Goal: Information Seeking & Learning: Learn about a topic

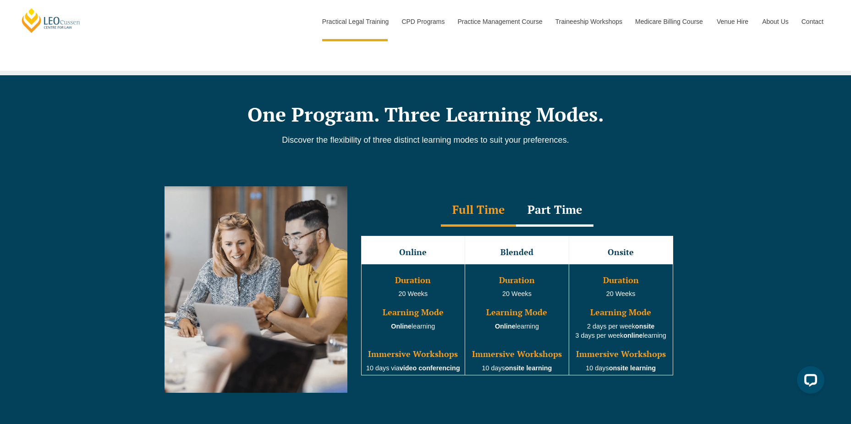
scroll to position [734, 0]
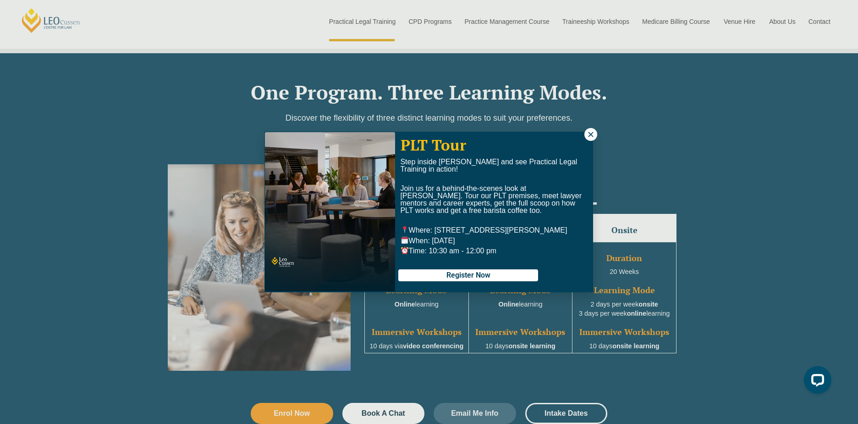
click at [590, 132] on icon at bounding box center [591, 134] width 8 height 8
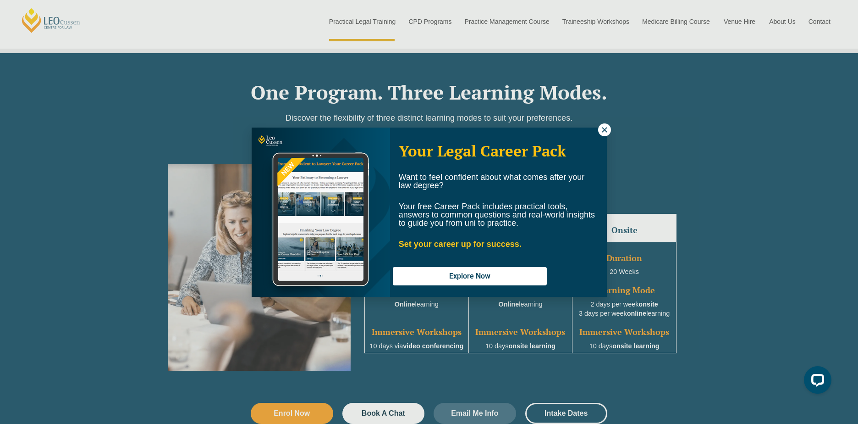
click at [597, 131] on div "Your Legal Career Pack Want to feel confident about what comes after your law d…" at bounding box center [498, 212] width 217 height 168
click at [606, 129] on icon at bounding box center [605, 130] width 8 height 8
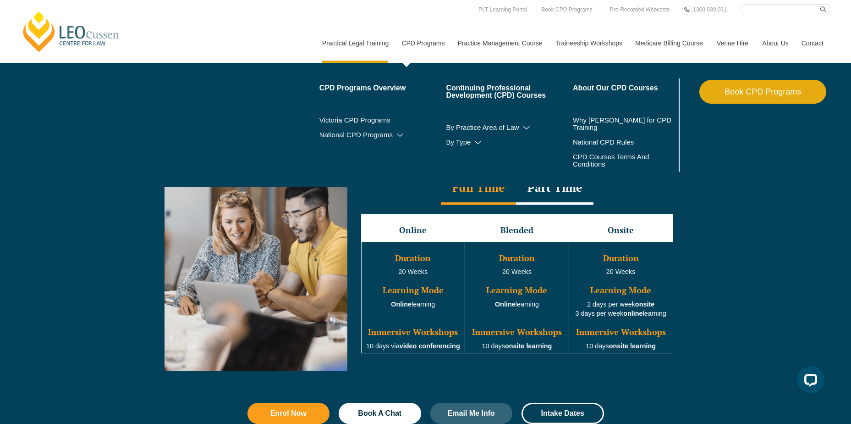
click at [414, 43] on link "CPD Programs" at bounding box center [423, 42] width 56 height 39
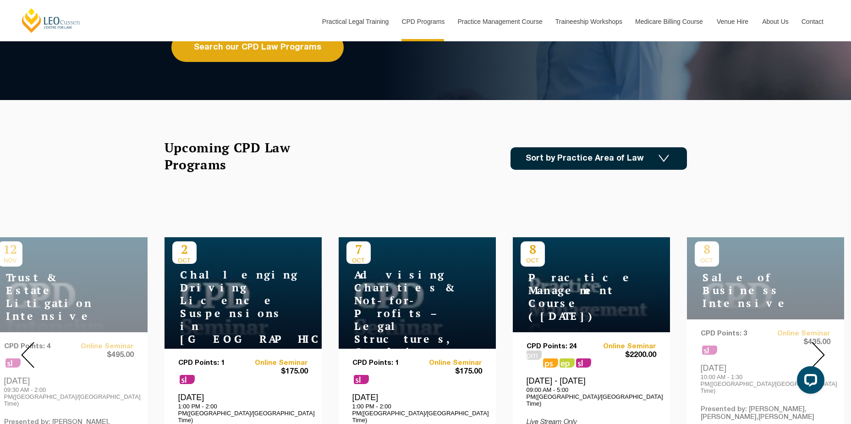
click at [668, 153] on link "Sort by Practice Area of Law" at bounding box center [599, 158] width 177 height 22
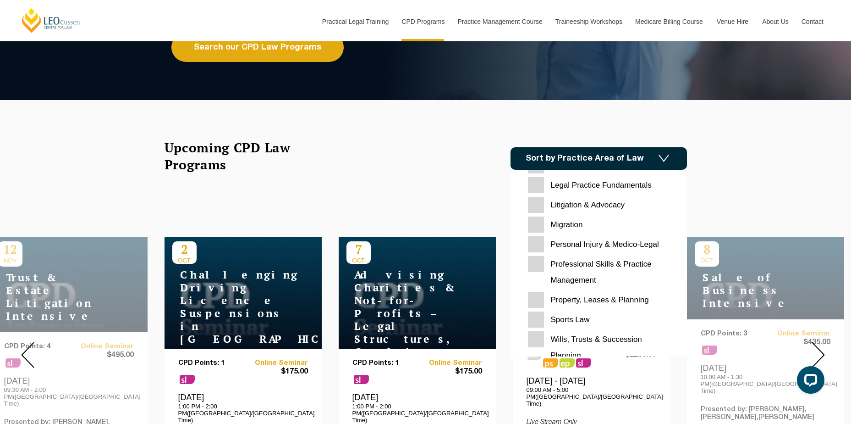
scroll to position [289, 0]
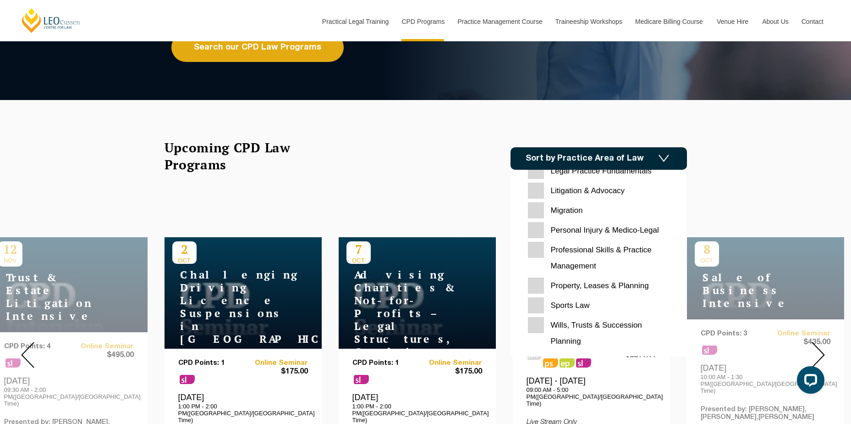
click at [531, 290] on Planning "Property, Leases & Planning" at bounding box center [599, 285] width 142 height 16
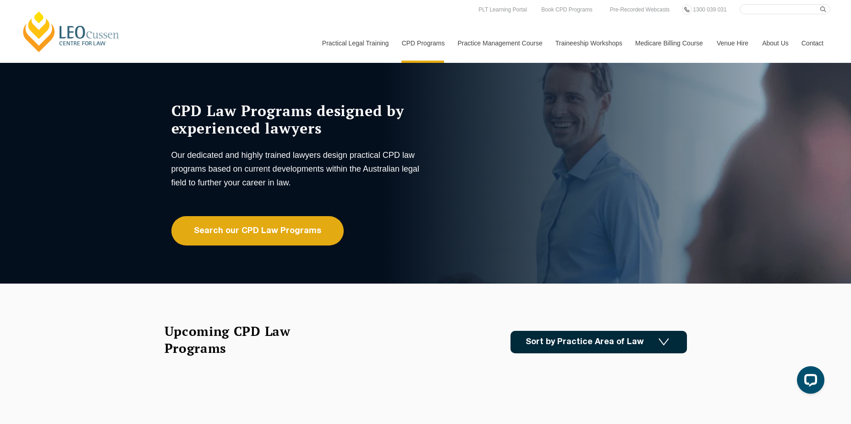
click at [651, 337] on link "Sort by Practice Area of Law" at bounding box center [599, 342] width 177 height 22
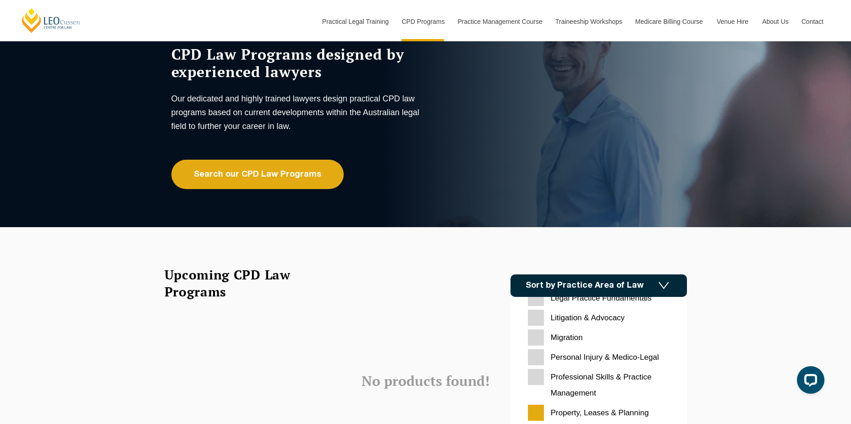
scroll to position [138, 0]
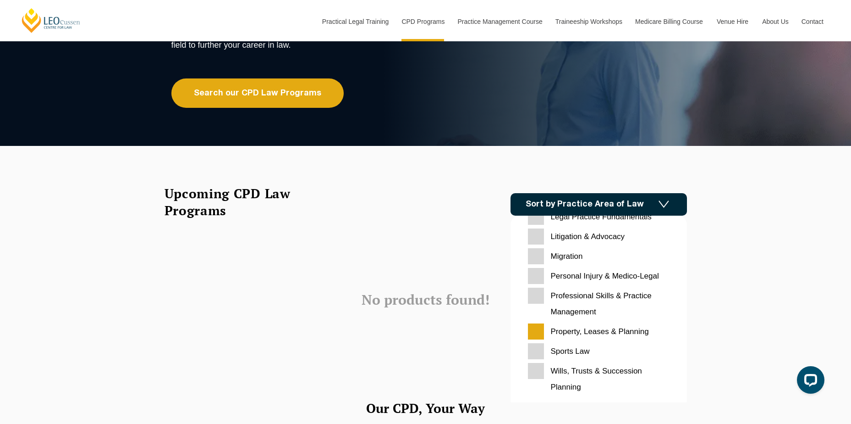
click at [540, 331] on Planning "Property, Leases & Planning" at bounding box center [599, 331] width 142 height 16
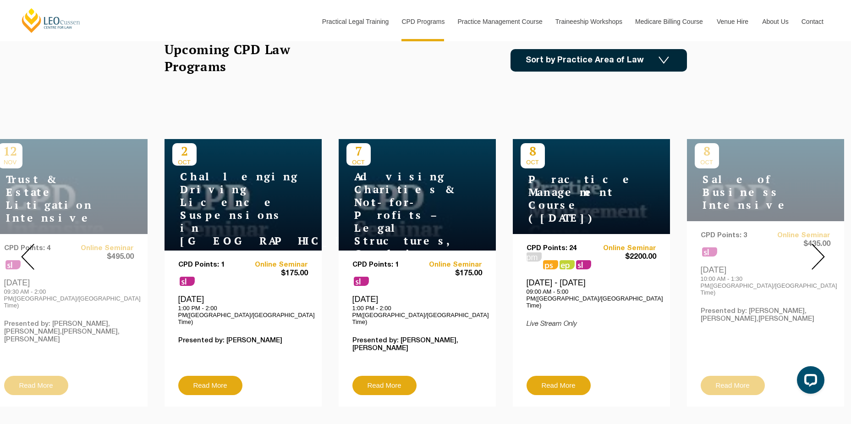
scroll to position [321, 0]
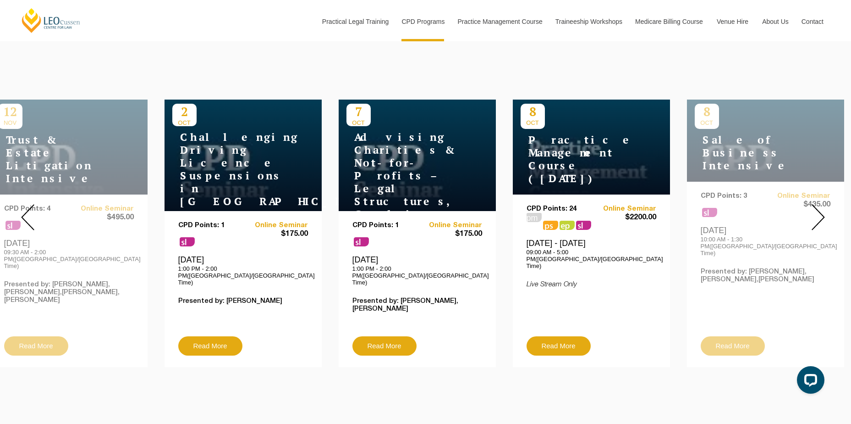
click at [822, 213] on img at bounding box center [818, 217] width 13 height 26
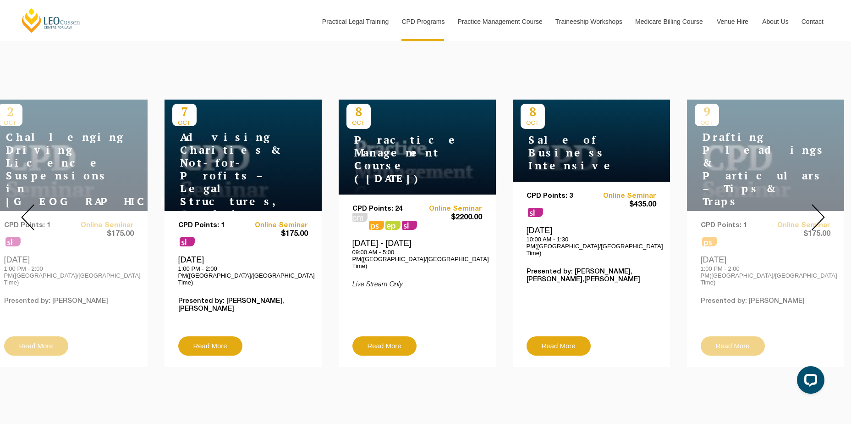
click at [822, 213] on img at bounding box center [818, 217] width 13 height 26
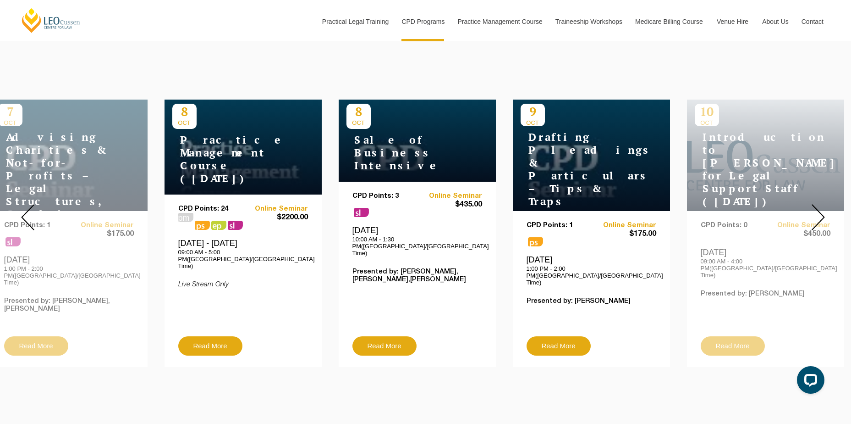
click at [822, 213] on img at bounding box center [818, 217] width 13 height 26
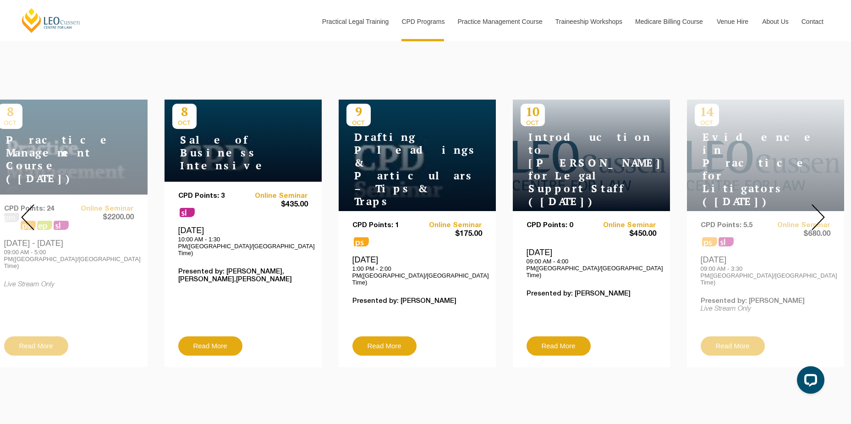
click at [822, 213] on img at bounding box center [818, 217] width 13 height 26
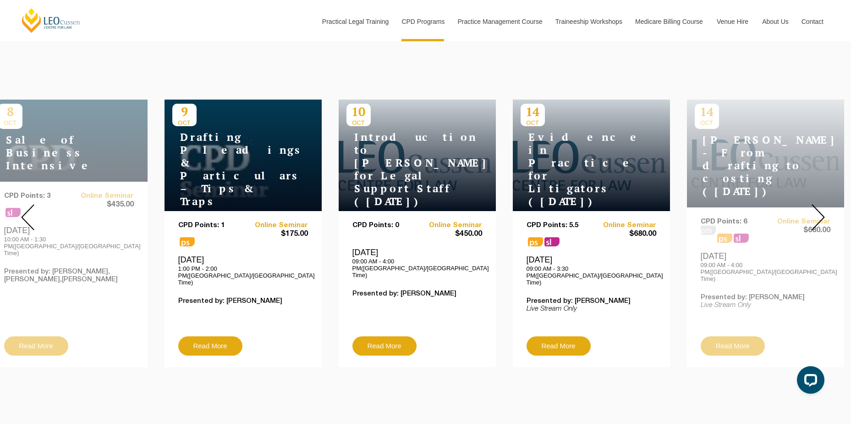
click at [822, 213] on img at bounding box center [818, 217] width 13 height 26
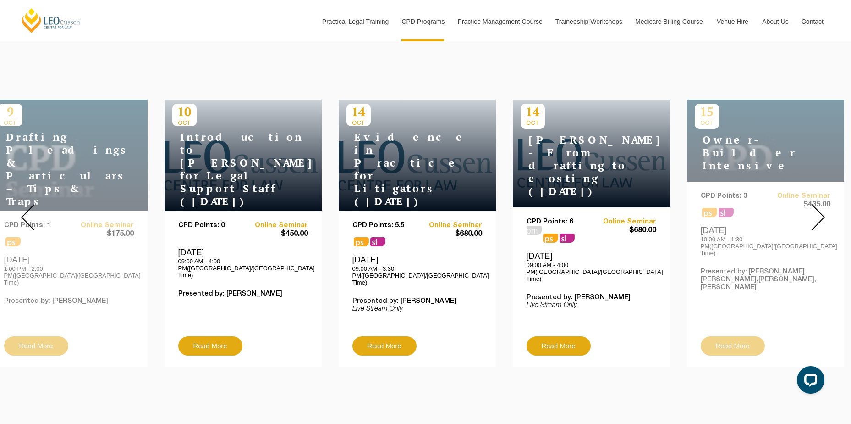
click at [817, 209] on img at bounding box center [818, 217] width 13 height 26
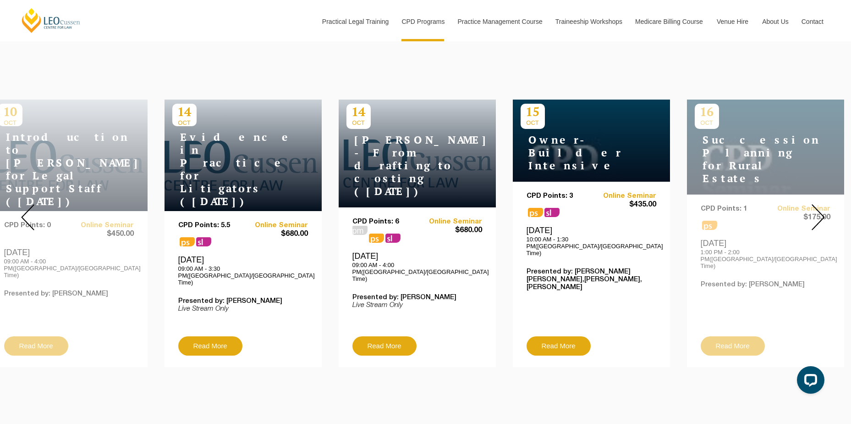
click at [817, 209] on img at bounding box center [818, 217] width 13 height 26
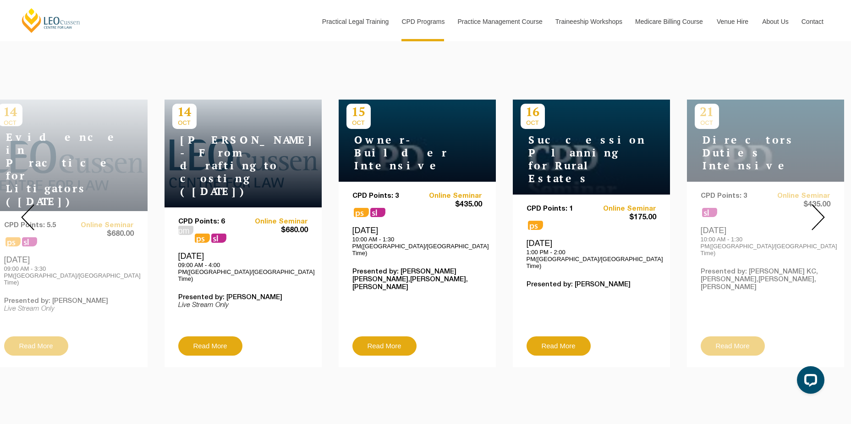
click at [817, 209] on img at bounding box center [818, 217] width 13 height 26
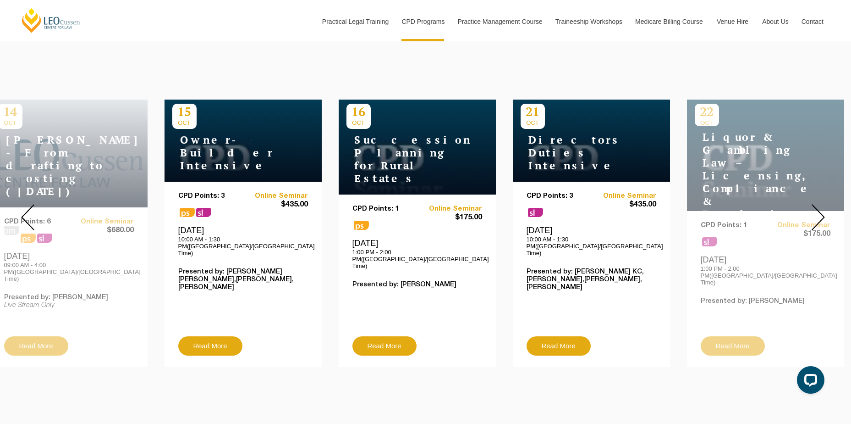
click at [817, 209] on img at bounding box center [818, 217] width 13 height 26
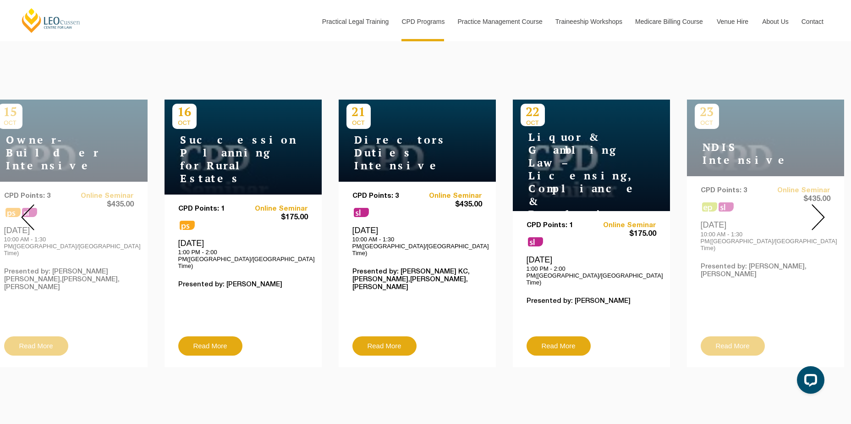
click at [817, 209] on img at bounding box center [818, 217] width 13 height 26
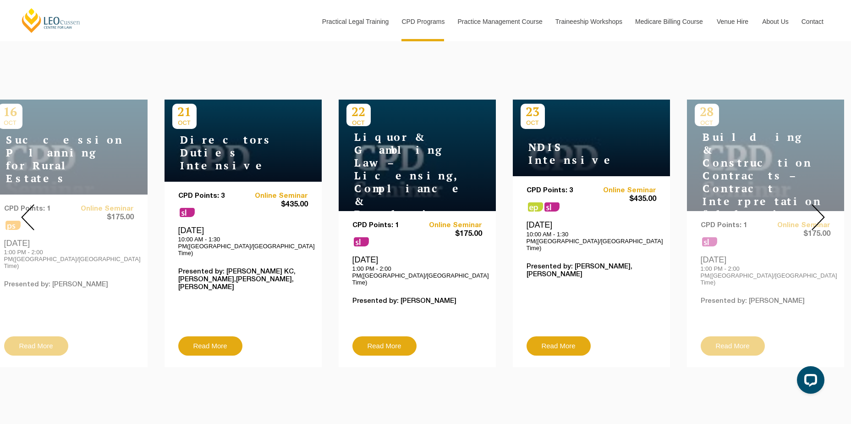
click at [817, 209] on img at bounding box center [818, 217] width 13 height 26
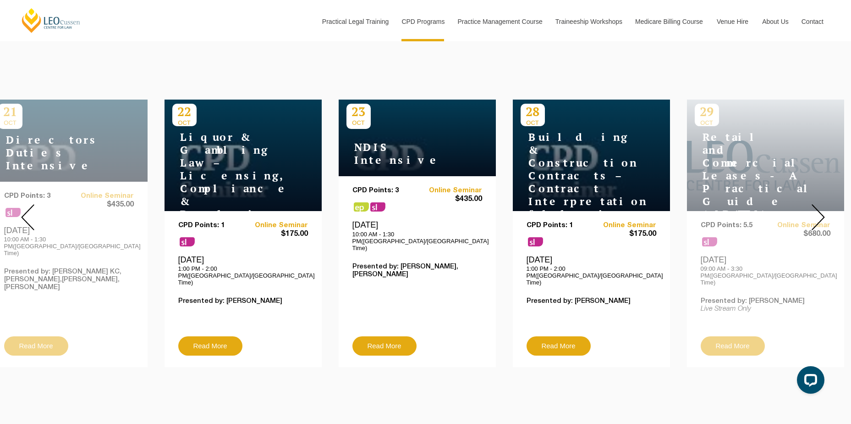
click at [823, 209] on img at bounding box center [818, 217] width 13 height 26
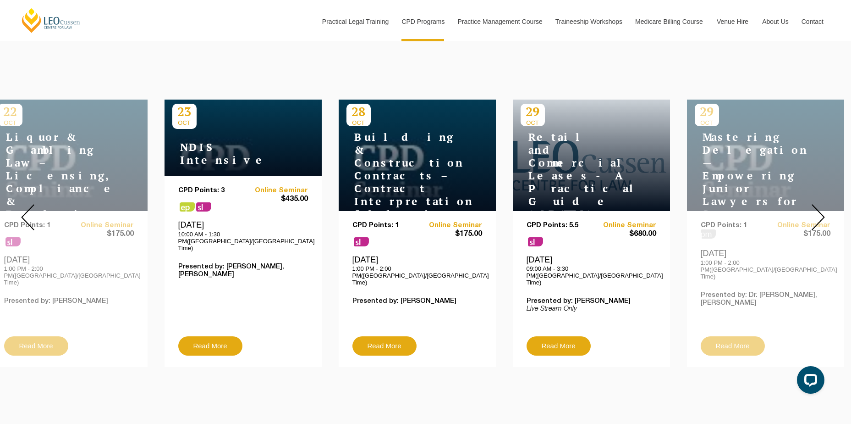
click at [823, 209] on img at bounding box center [818, 217] width 13 height 26
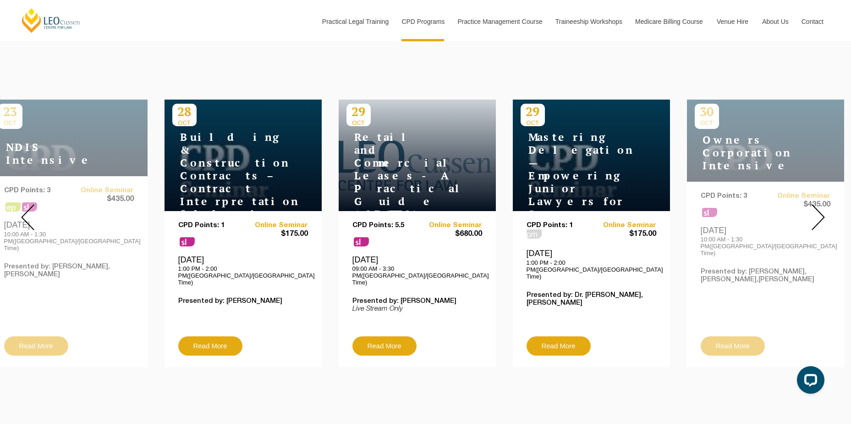
click at [823, 209] on img at bounding box center [818, 217] width 13 height 26
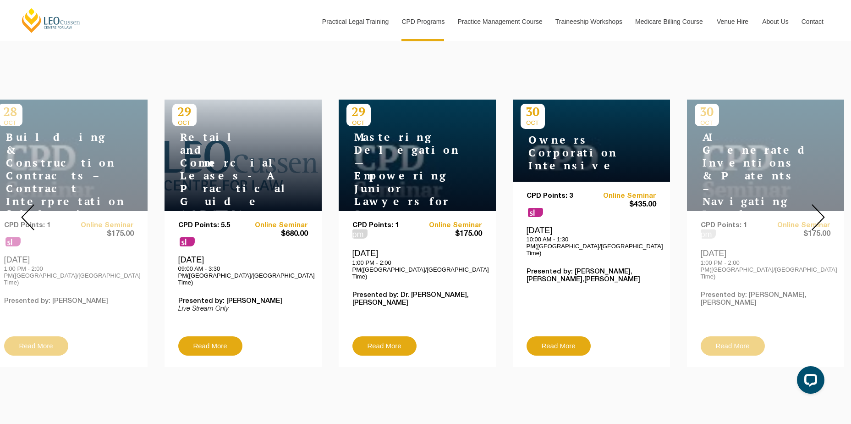
click at [823, 209] on img at bounding box center [818, 217] width 13 height 26
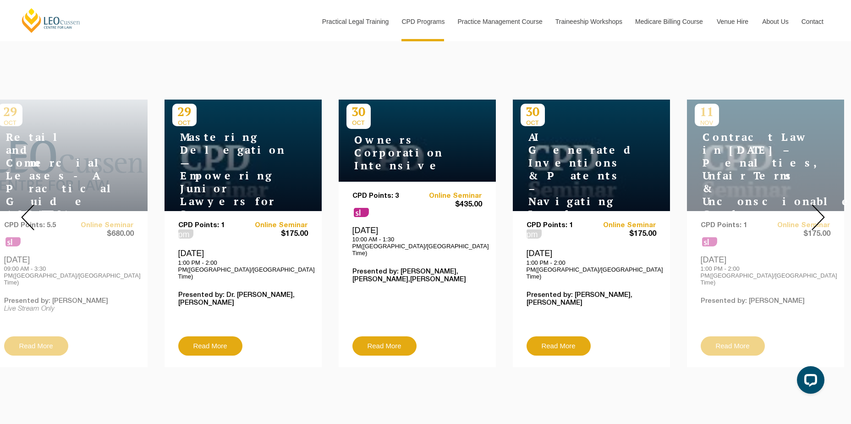
click at [823, 209] on img at bounding box center [818, 217] width 13 height 26
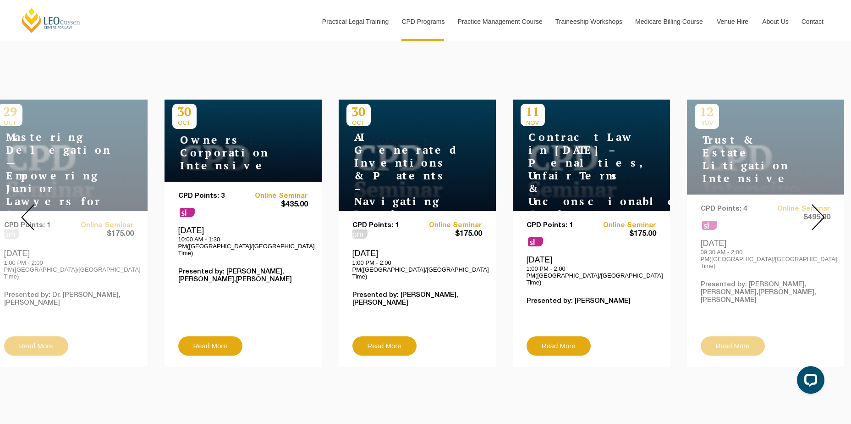
click at [823, 209] on img at bounding box center [818, 217] width 13 height 26
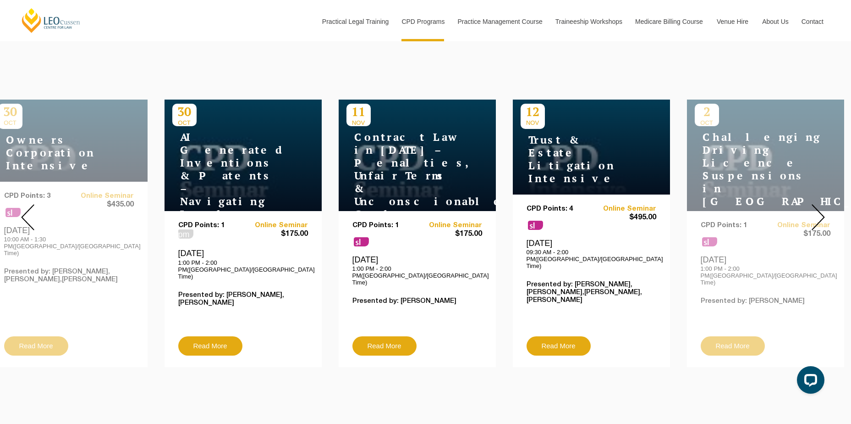
click at [823, 209] on img at bounding box center [818, 217] width 13 height 26
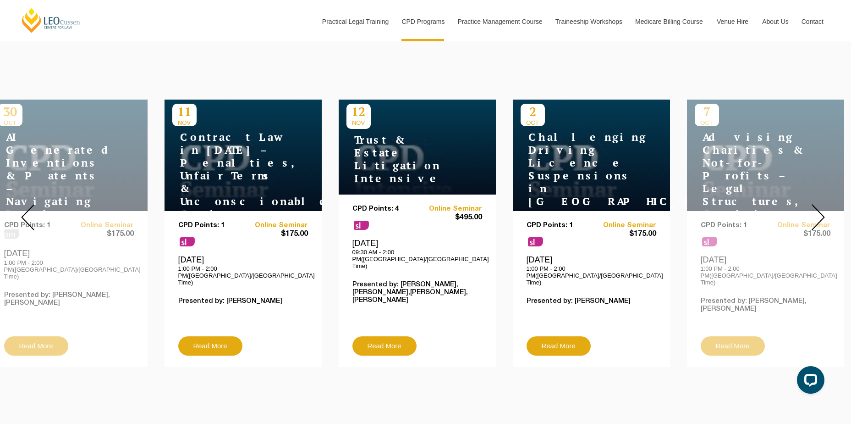
click at [823, 209] on img at bounding box center [818, 217] width 13 height 26
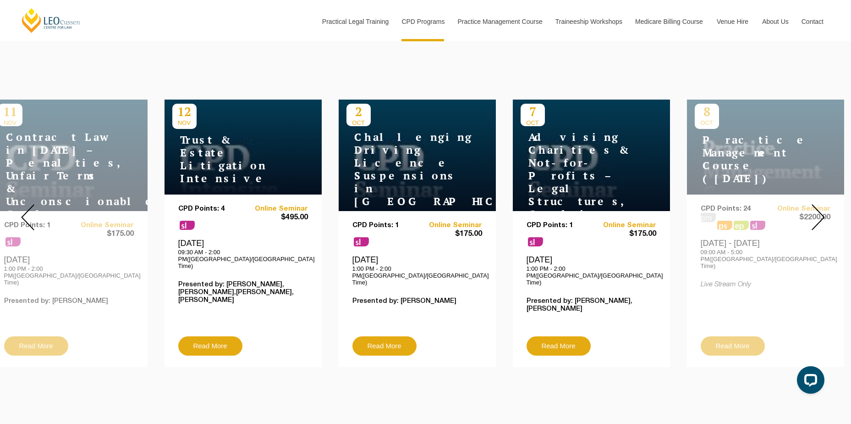
click at [823, 209] on img at bounding box center [818, 217] width 13 height 26
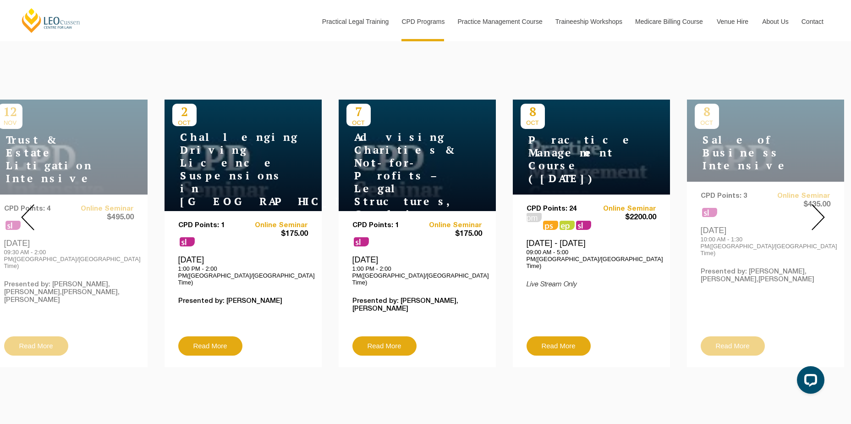
click at [823, 209] on img at bounding box center [818, 217] width 13 height 26
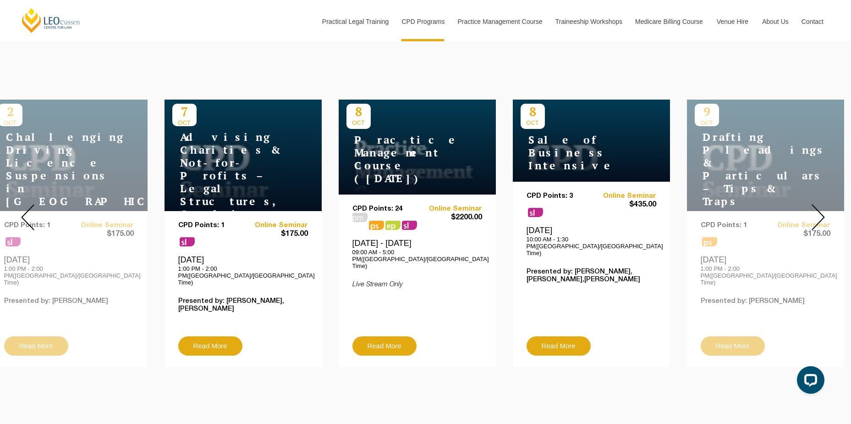
click at [823, 209] on img at bounding box center [818, 217] width 13 height 26
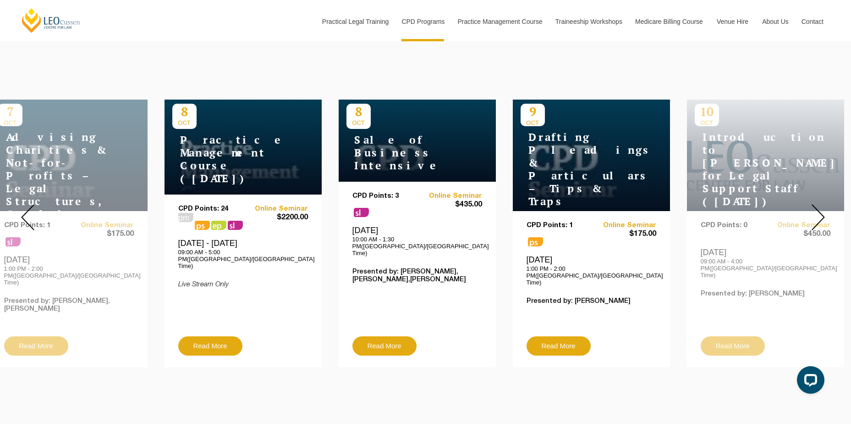
click at [823, 209] on img at bounding box center [818, 217] width 13 height 26
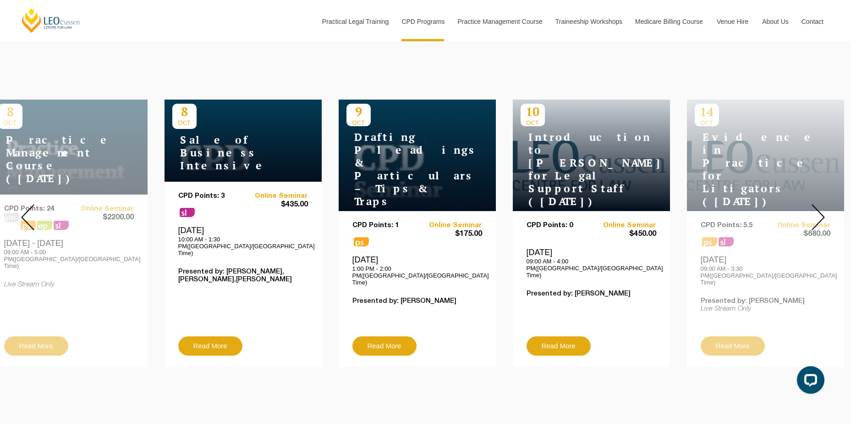
click at [823, 209] on img at bounding box center [818, 217] width 13 height 26
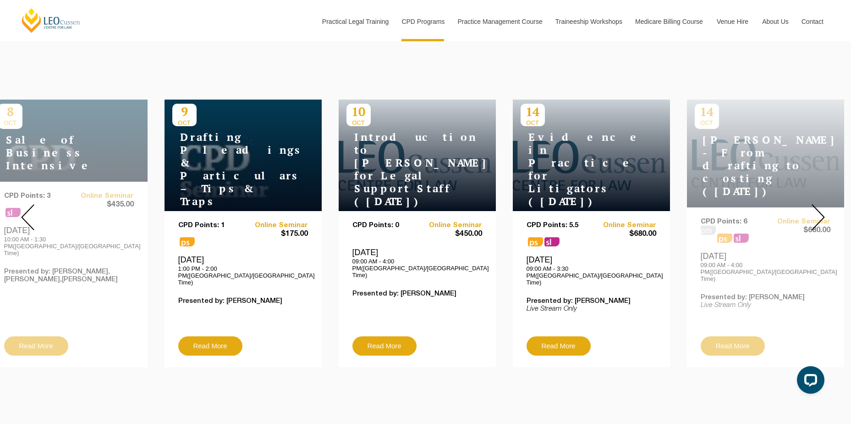
click at [823, 209] on img at bounding box center [818, 217] width 13 height 26
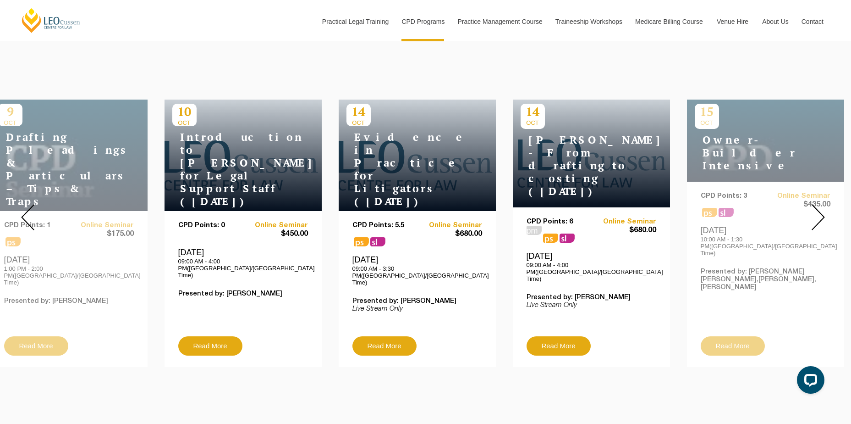
click at [820, 206] on img at bounding box center [818, 217] width 13 height 26
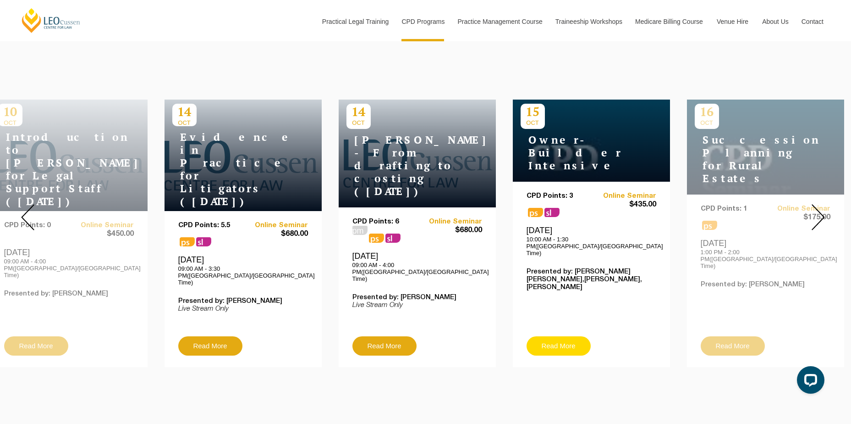
click at [534, 342] on div "CPD Points: 3 ps sl Online Seminar $435.00 Wednesday, 15 October 2025 10:00 AM …" at bounding box center [591, 274] width 157 height 185
click at [551, 336] on link "Read More" at bounding box center [559, 345] width 64 height 19
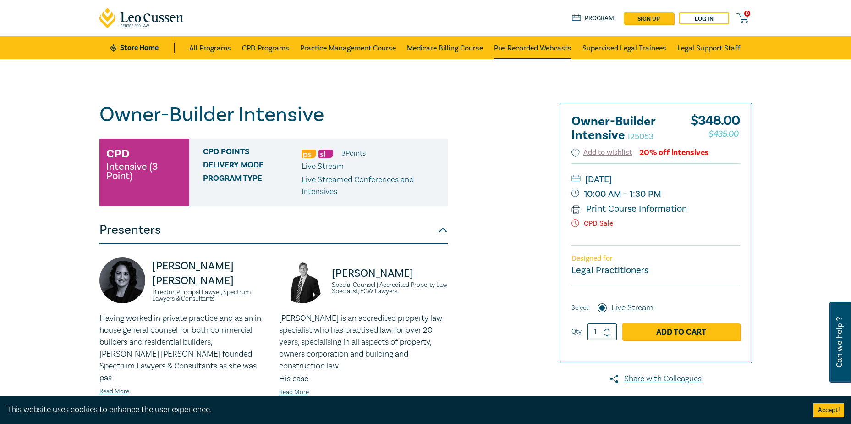
click at [518, 47] on link "Pre-Recorded Webcasts" at bounding box center [532, 47] width 77 height 23
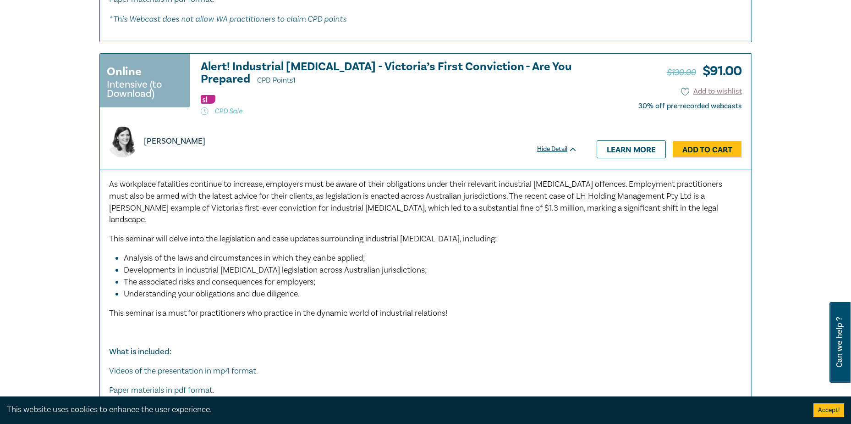
scroll to position [4264, 0]
